Goal: Task Accomplishment & Management: Use online tool/utility

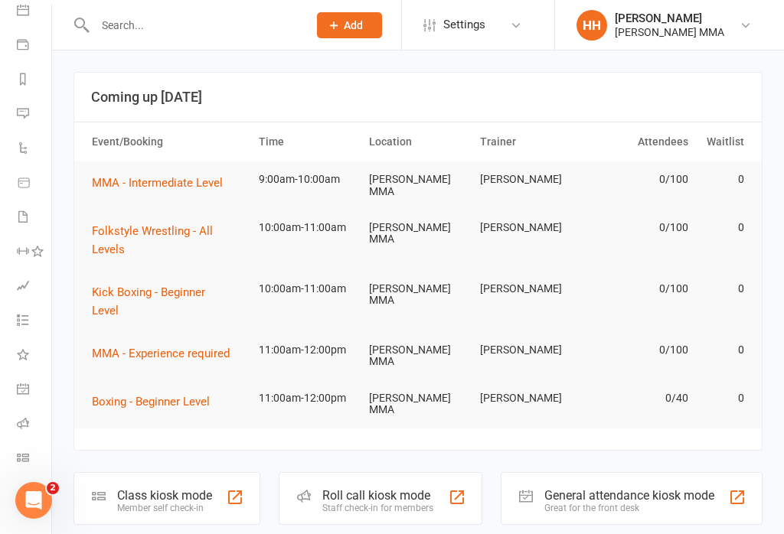
click at [25, 458] on icon at bounding box center [23, 458] width 12 height 12
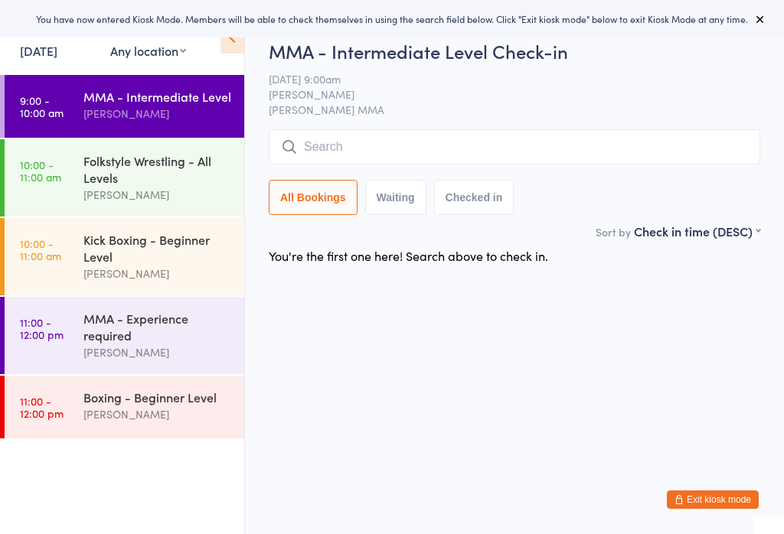
click at [110, 282] on div "[PERSON_NAME]" at bounding box center [157, 274] width 148 height 18
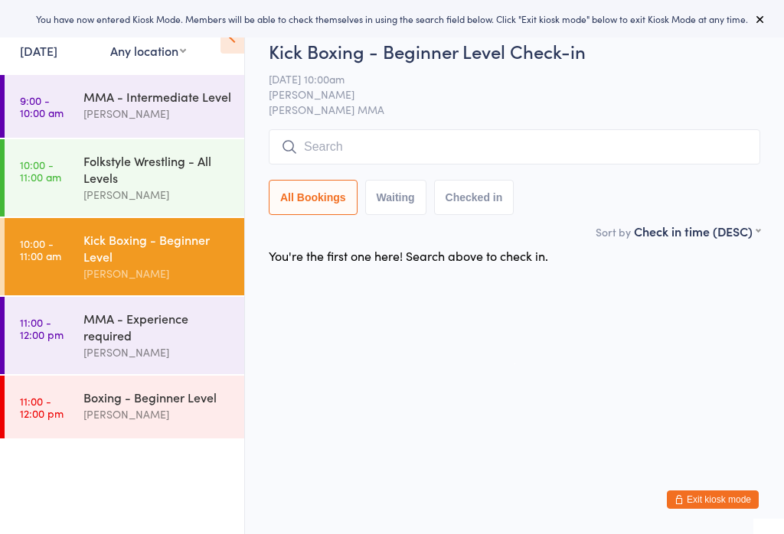
click at [436, 158] on input "search" at bounding box center [514, 146] width 491 height 35
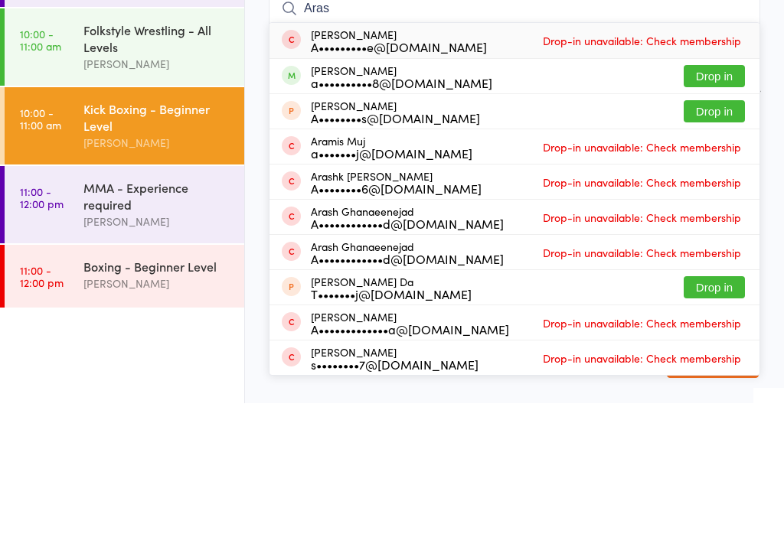
type input "Aras"
click at [726, 196] on button "Drop in" at bounding box center [714, 207] width 61 height 22
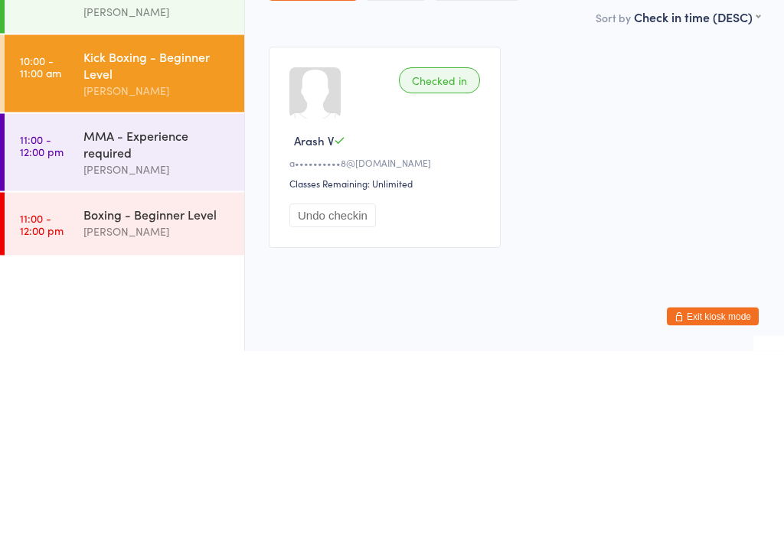
scroll to position [24, 0]
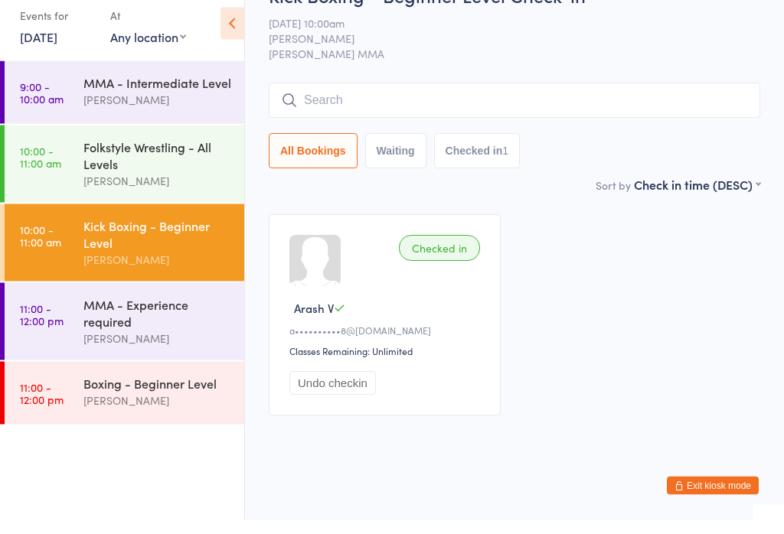
click at [77, 155] on link "10:00 - 11:00 am Folkstyle Wrestling - All Levels Alex Carioti" at bounding box center [125, 177] width 240 height 77
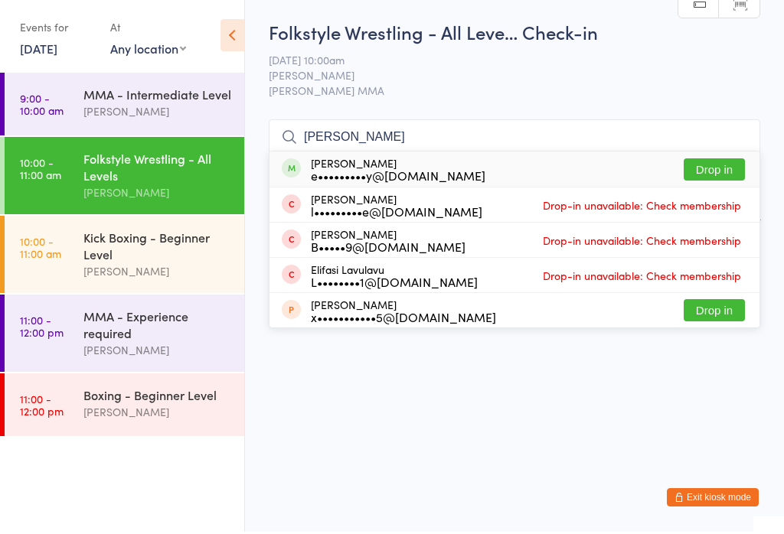
type input "Eliza"
click at [722, 161] on button "Drop in" at bounding box center [714, 172] width 61 height 22
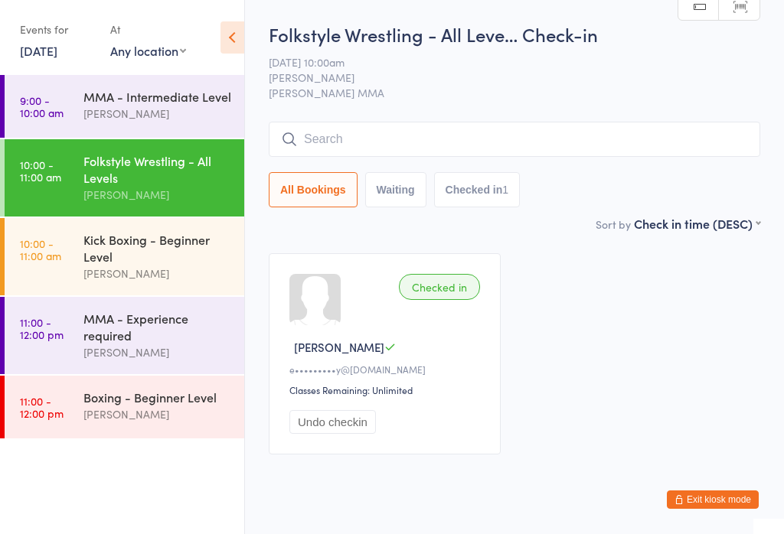
click at [171, 251] on div "Kick Boxing - Beginner Level" at bounding box center [157, 248] width 148 height 34
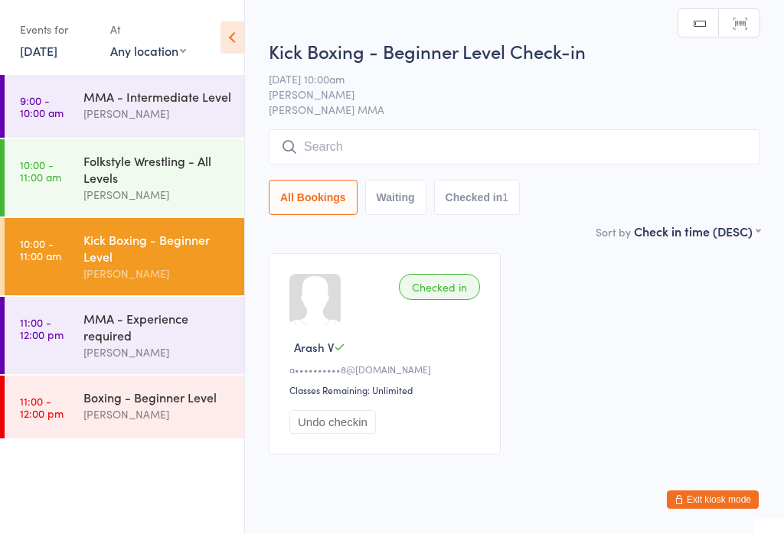
click at [549, 142] on input "search" at bounding box center [514, 146] width 491 height 35
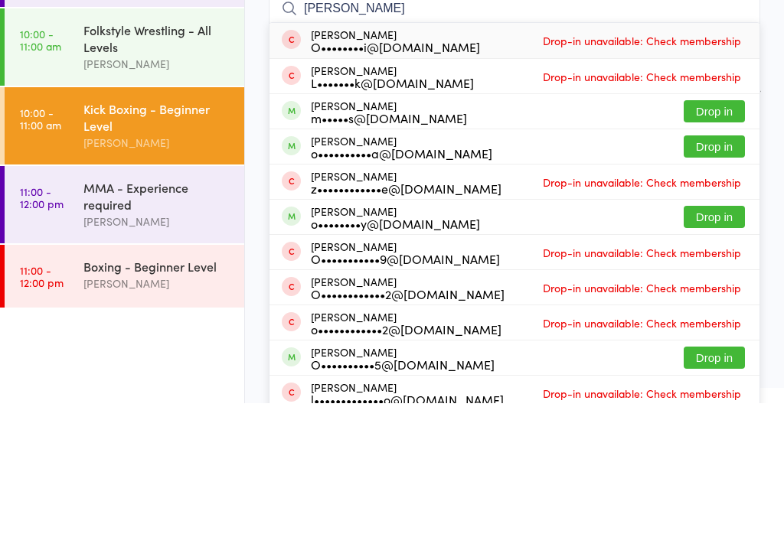
type input "Olivia"
click at [721, 231] on button "Drop in" at bounding box center [714, 242] width 61 height 22
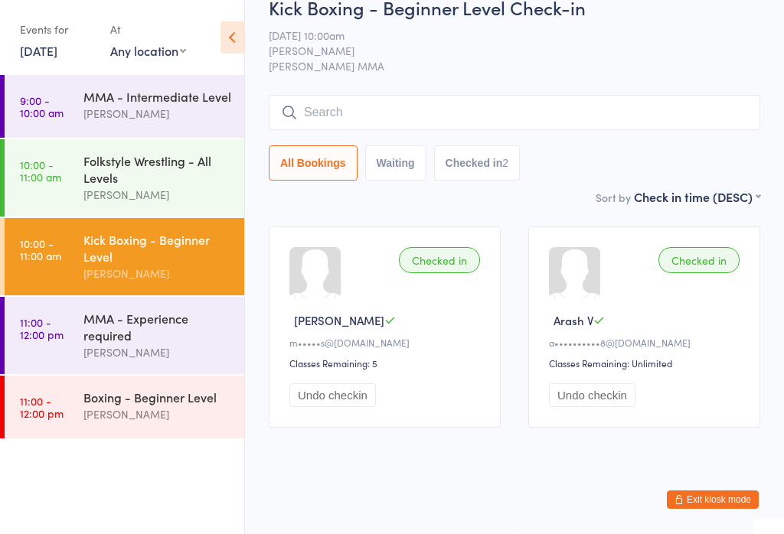
click at [351, 95] on input "search" at bounding box center [514, 112] width 491 height 35
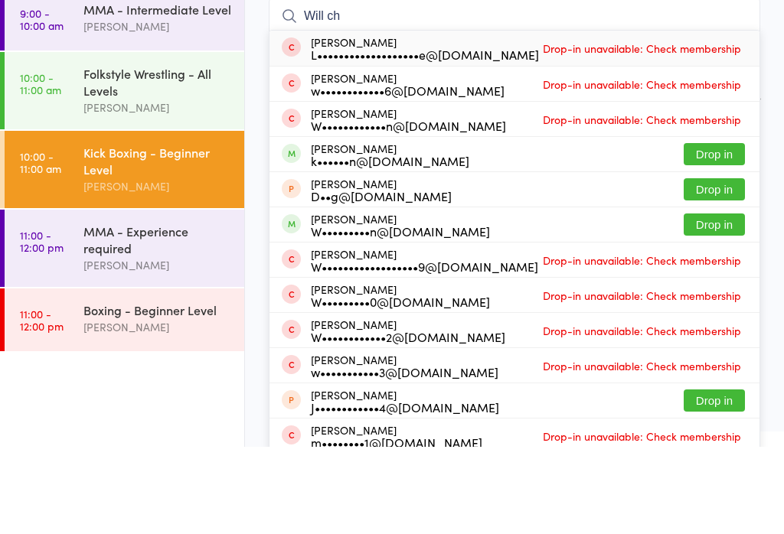
type input "Will ch"
click at [710, 230] on button "Drop in" at bounding box center [714, 241] width 61 height 22
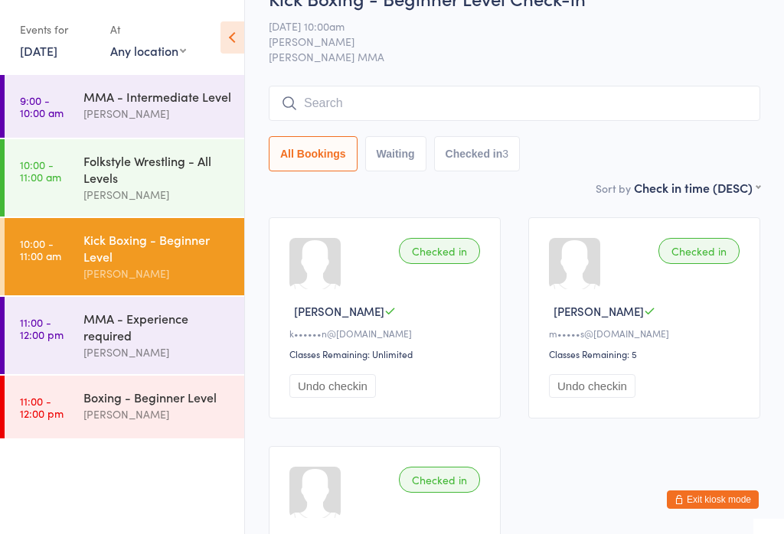
click at [390, 100] on input "search" at bounding box center [514, 103] width 491 height 35
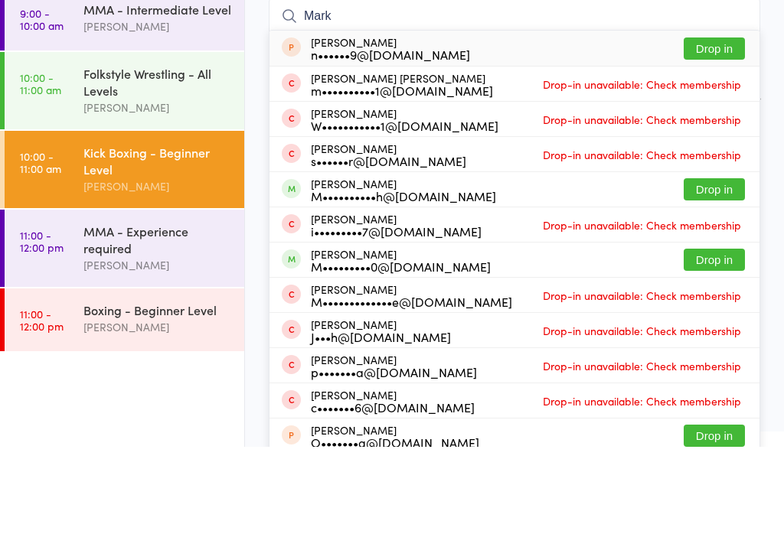
type input "Mark"
click at [459, 259] on div "Mark De Burgh M••••••••••h@gmail.com Drop in" at bounding box center [514, 276] width 490 height 34
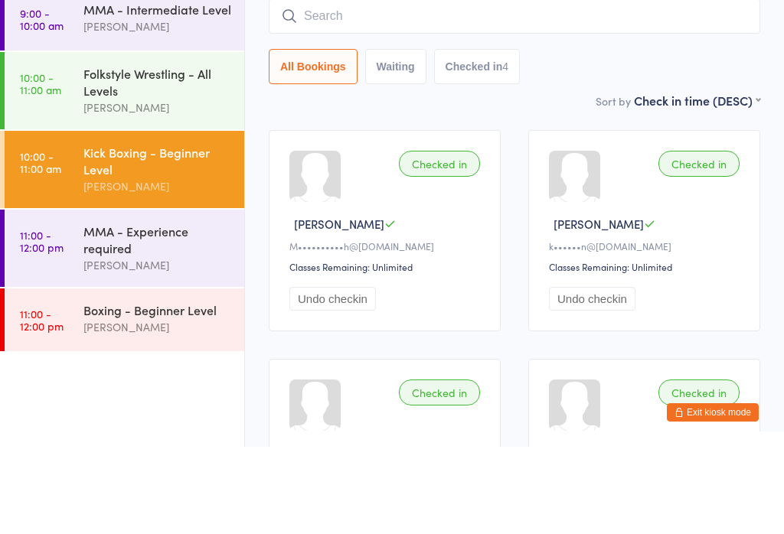
click at [92, 152] on div "Folkstyle Wrestling - All Levels" at bounding box center [157, 169] width 148 height 34
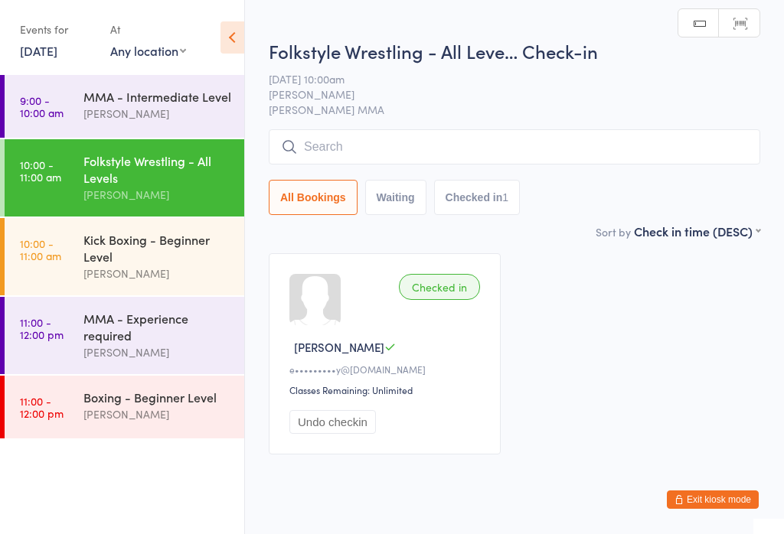
click at [341, 159] on input "search" at bounding box center [514, 146] width 491 height 35
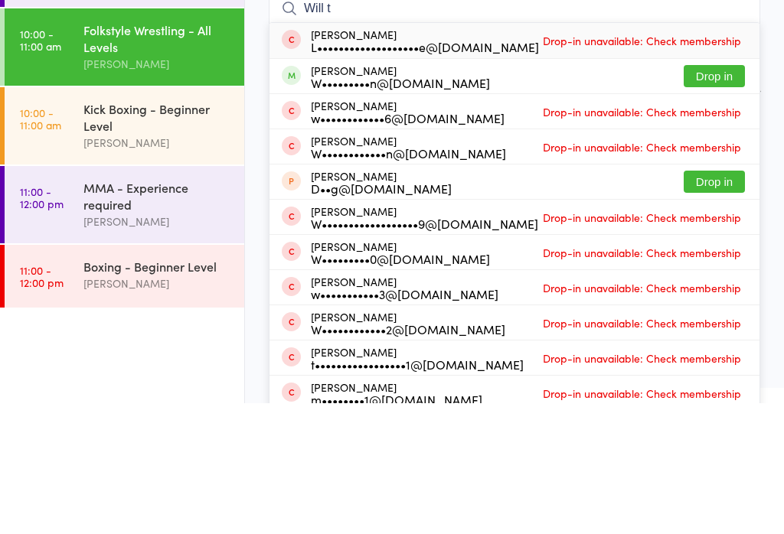
scroll to position [131, 0]
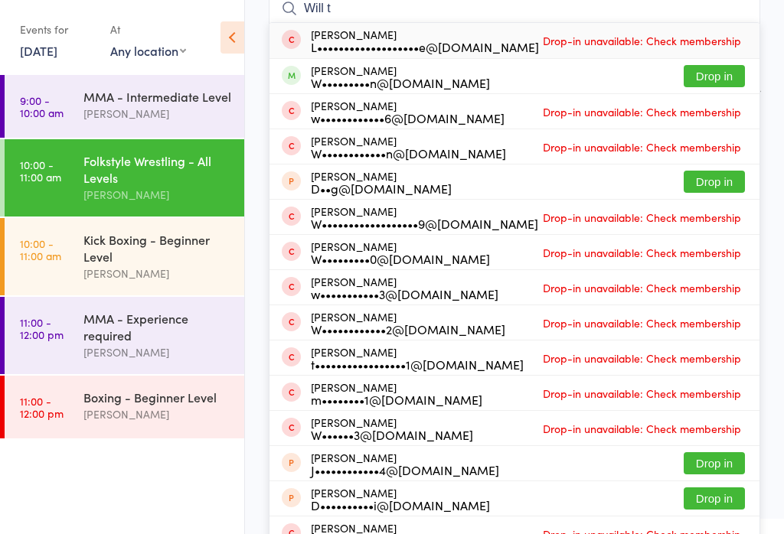
type input "Will t"
click at [715, 81] on button "Drop in" at bounding box center [714, 76] width 61 height 22
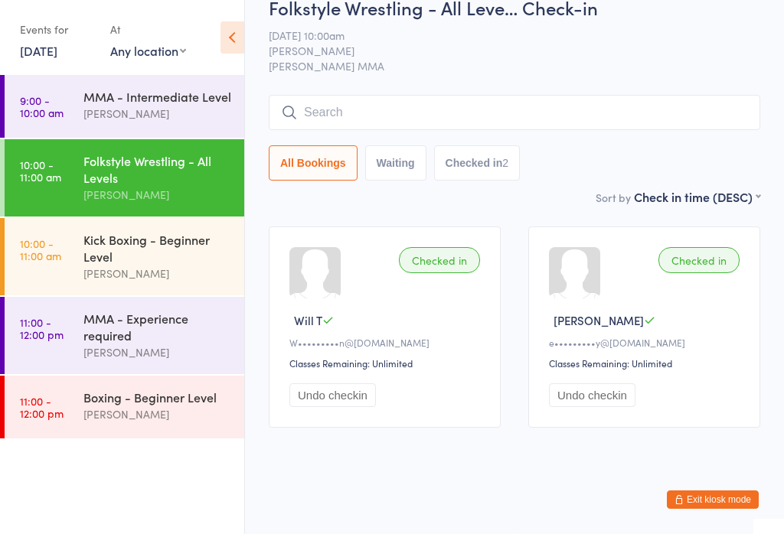
click at [48, 262] on time "10:00 - 11:00 am" at bounding box center [40, 249] width 41 height 24
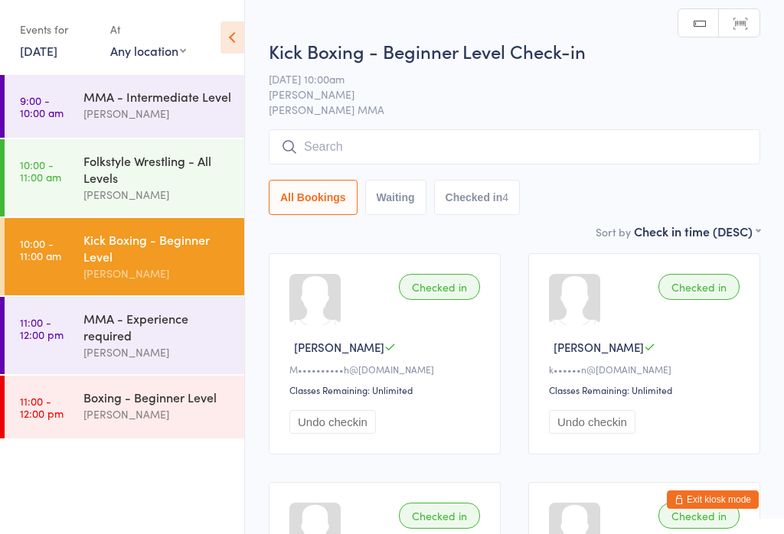
click at [335, 155] on input "search" at bounding box center [514, 146] width 491 height 35
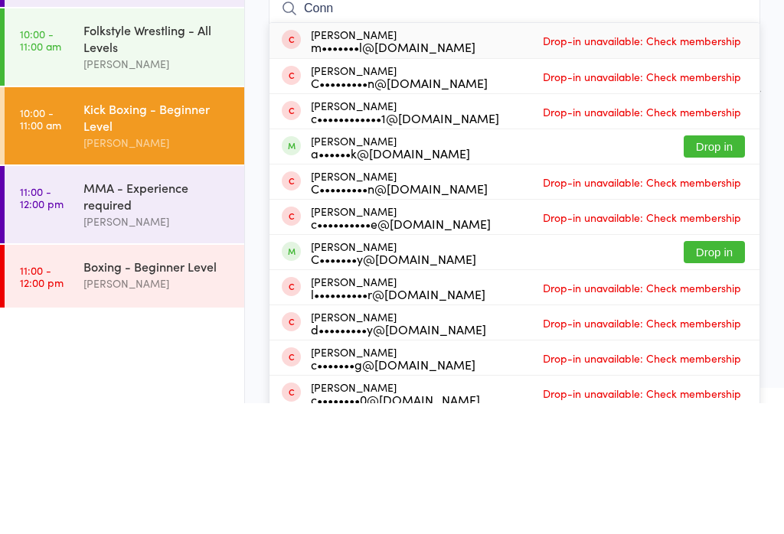
type input "Conn"
click at [715, 266] on button "Drop in" at bounding box center [714, 277] width 61 height 22
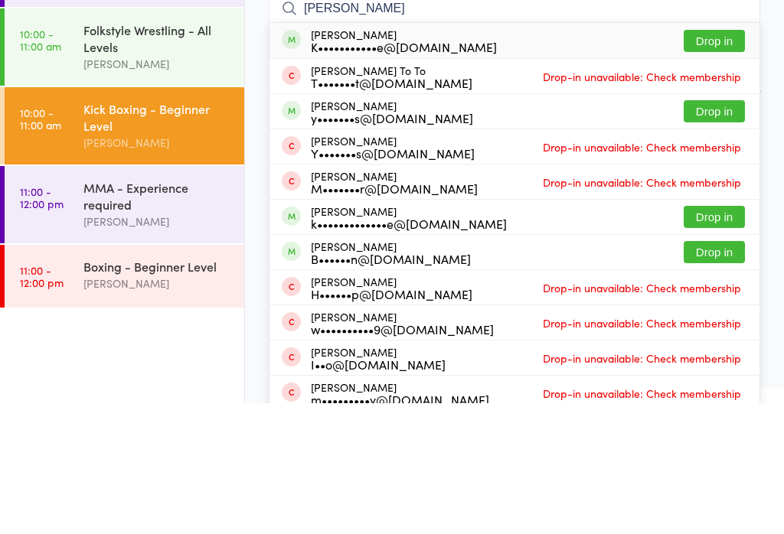
type input "ken"
click at [730, 161] on button "Drop in" at bounding box center [714, 172] width 61 height 22
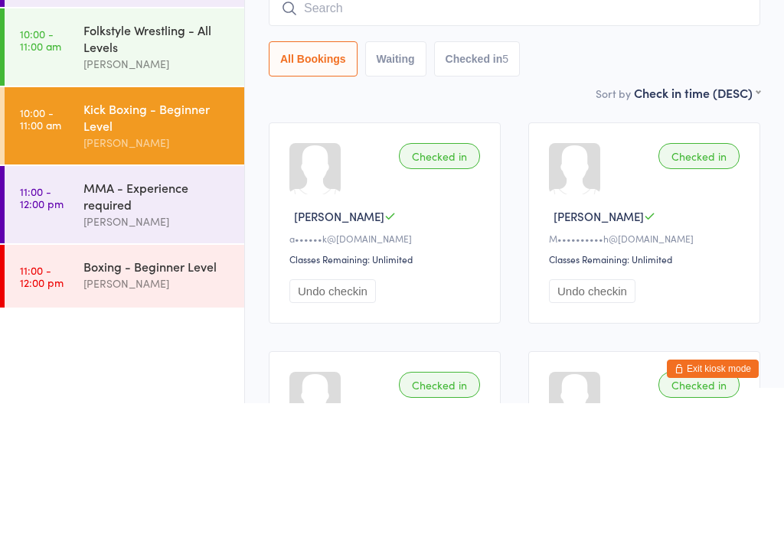
scroll to position [131, 0]
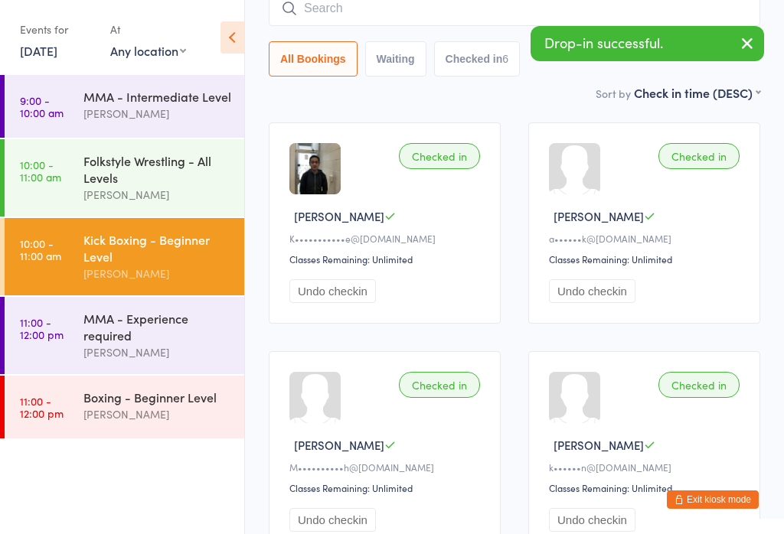
click at [377, 24] on input "search" at bounding box center [514, 8] width 491 height 35
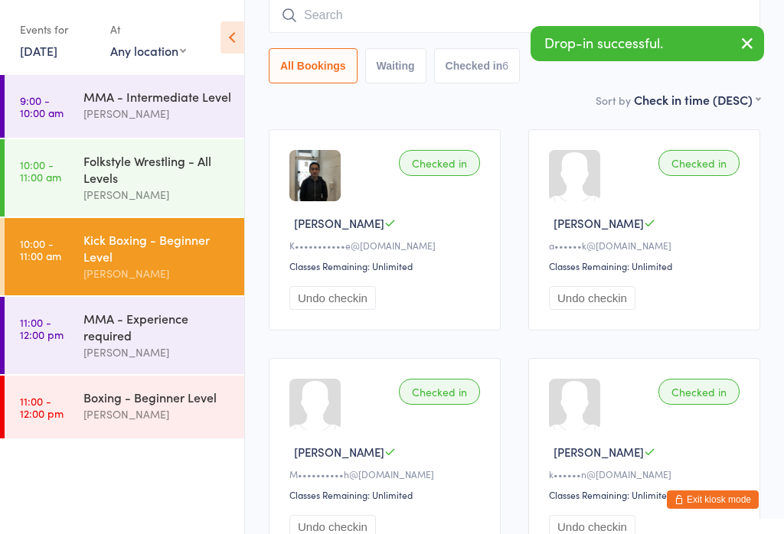
scroll to position [123, 0]
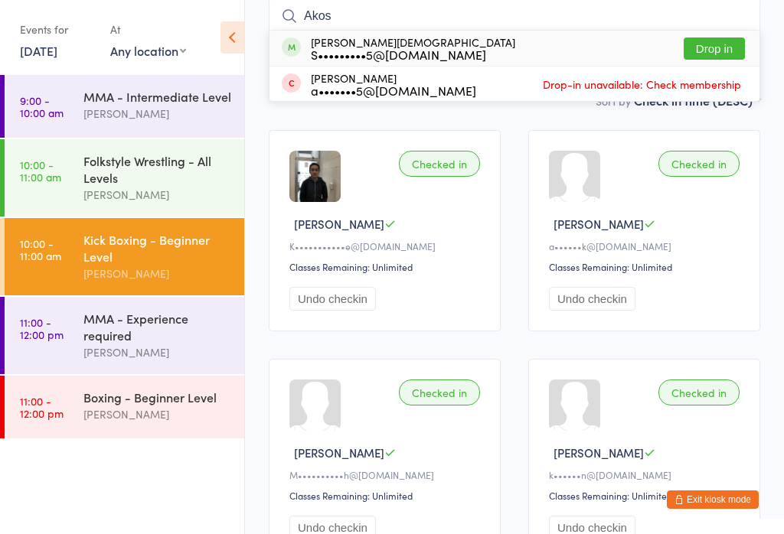
type input "Akos"
click at [713, 54] on button "Drop in" at bounding box center [714, 49] width 61 height 22
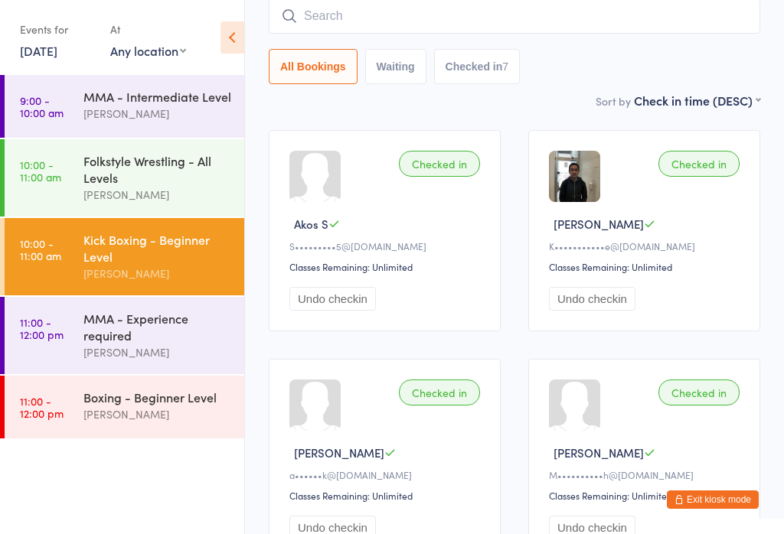
click at [183, 419] on div "[PERSON_NAME]" at bounding box center [157, 415] width 148 height 18
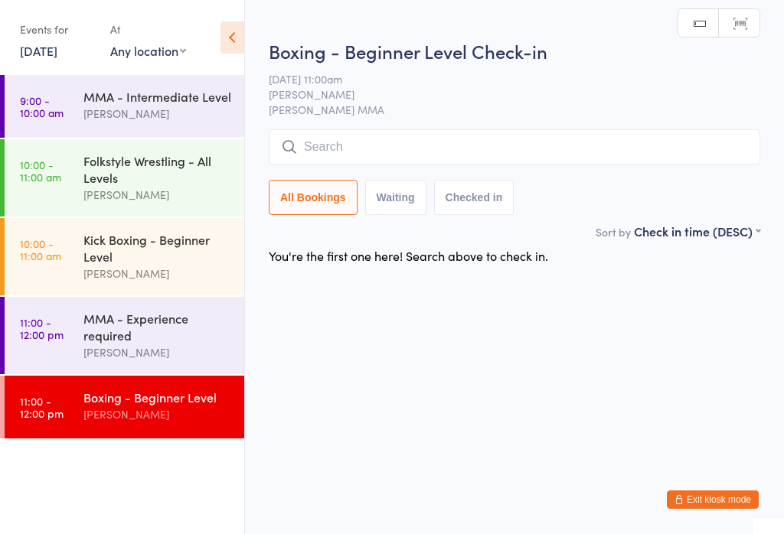
click at [192, 204] on div "[PERSON_NAME]" at bounding box center [157, 195] width 148 height 18
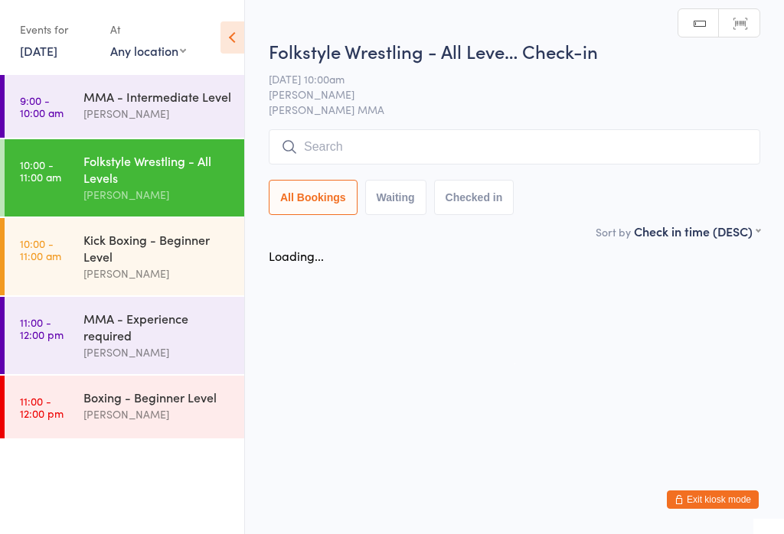
click at [457, 142] on input "search" at bounding box center [514, 146] width 491 height 35
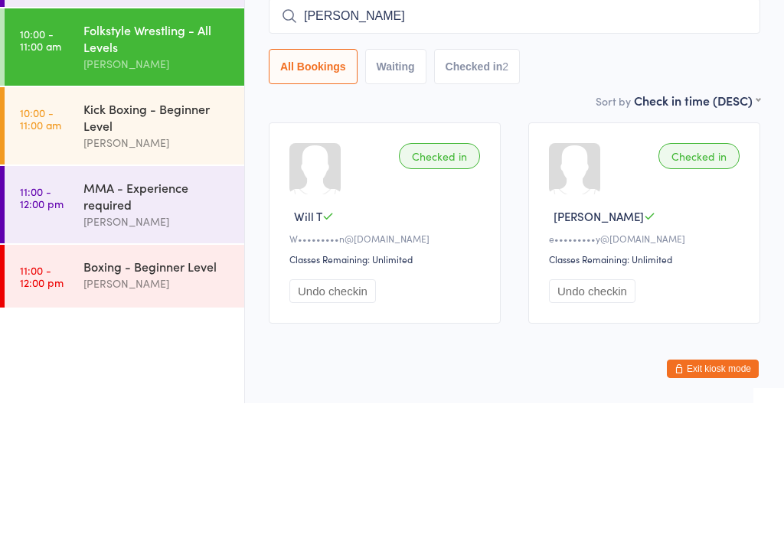
type input "Nathan c"
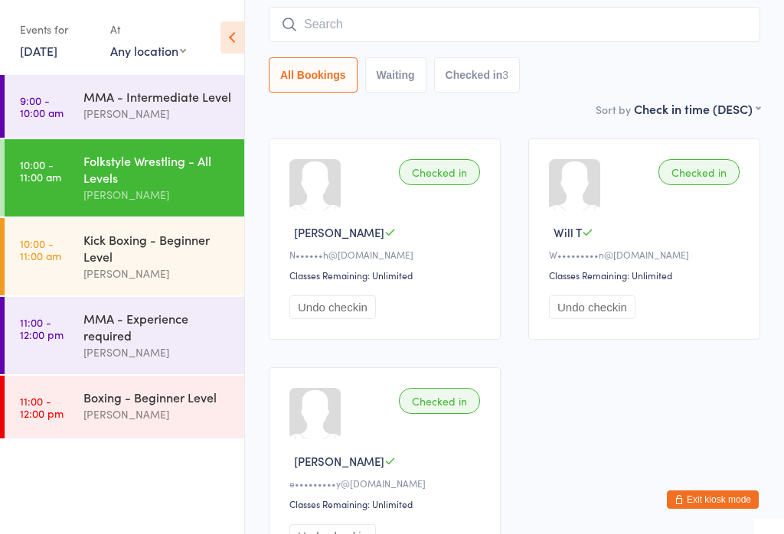
scroll to position [113, 0]
click at [83, 285] on link "10:00 - 11:00 am Kick Boxing - Beginner Level Alex Carioti" at bounding box center [125, 256] width 240 height 77
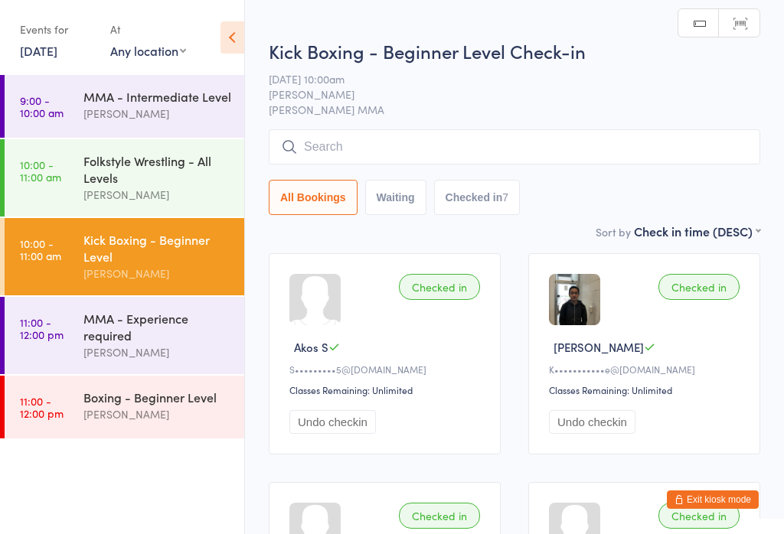
click at [375, 149] on input "search" at bounding box center [514, 146] width 491 height 35
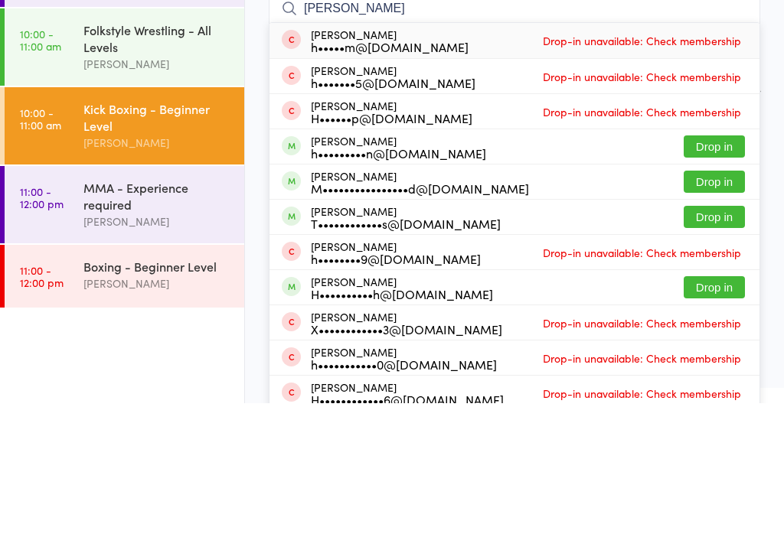
type input "Hugo"
click at [720, 266] on button "Drop in" at bounding box center [714, 277] width 61 height 22
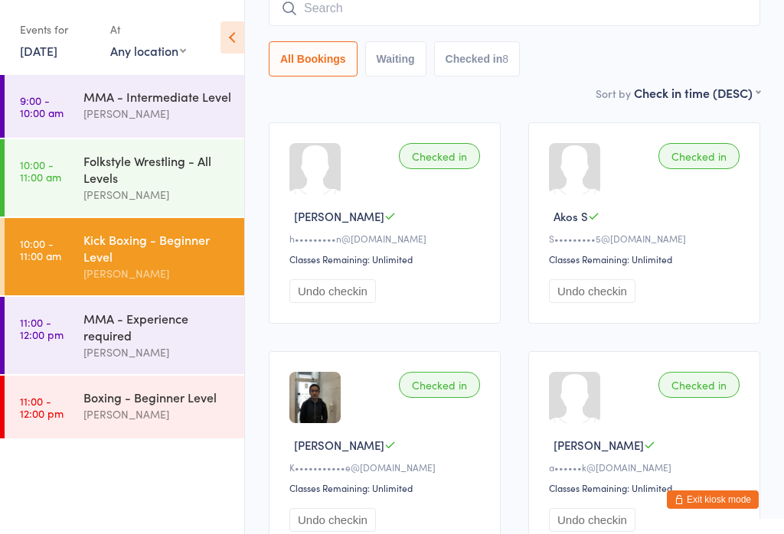
click at [517, 13] on input "search" at bounding box center [514, 8] width 491 height 35
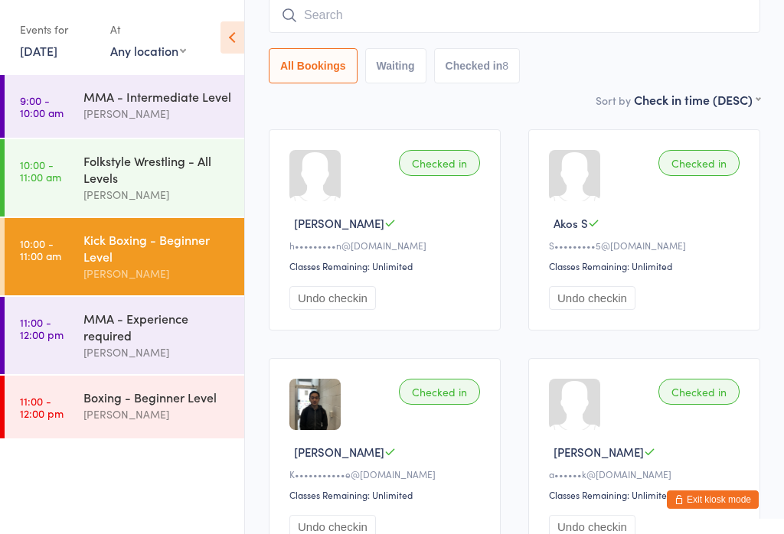
scroll to position [123, 0]
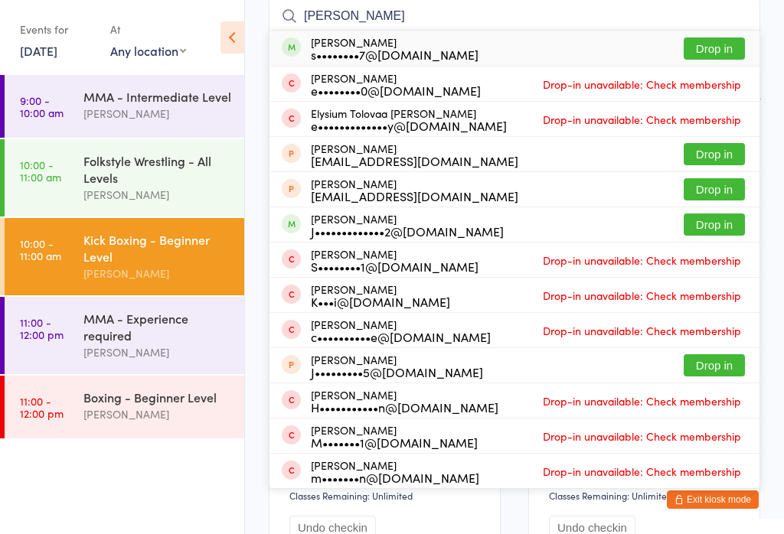
type input "Stanley"
click at [739, 39] on button "Drop in" at bounding box center [714, 49] width 61 height 22
